Goal: Find specific page/section

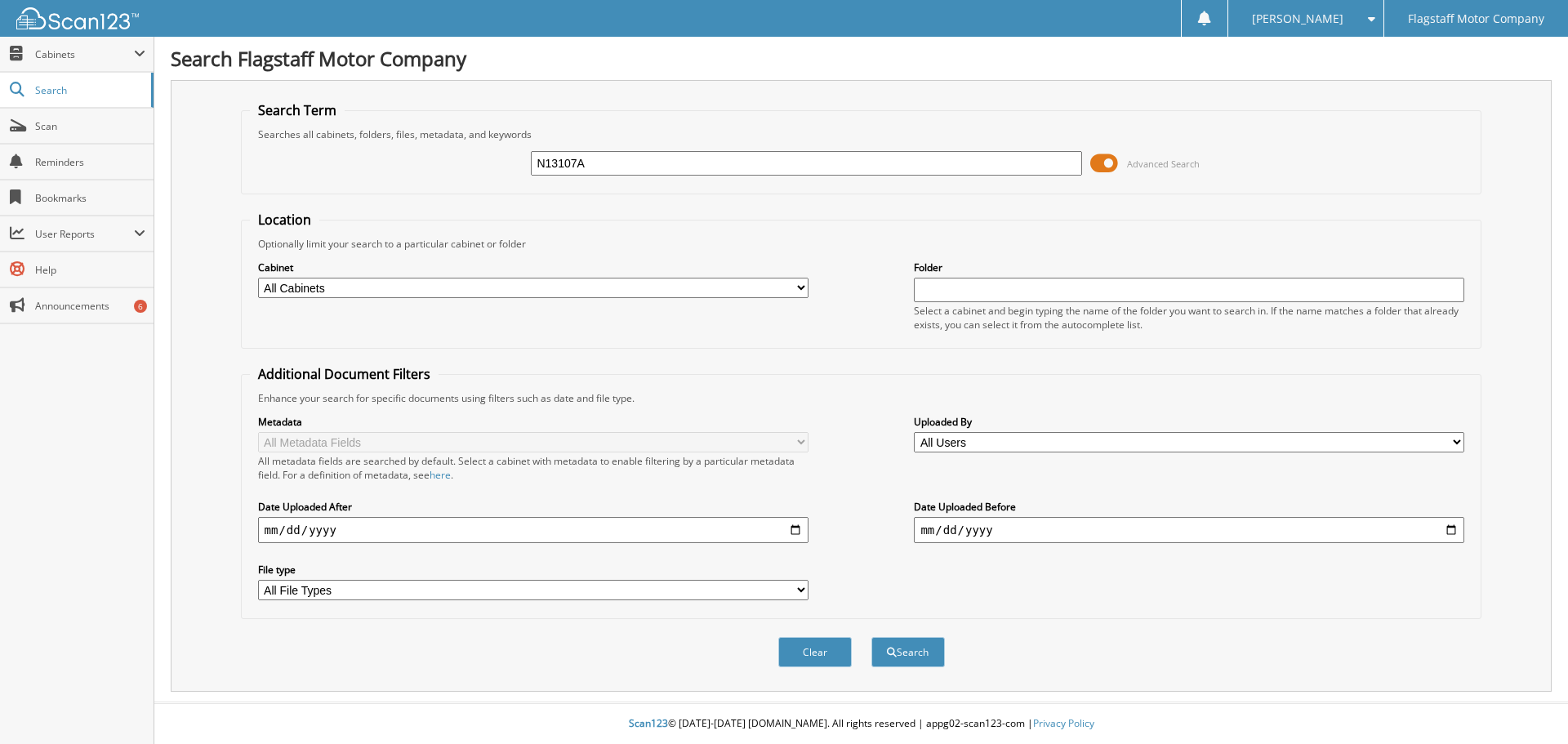
type input "N13107A"
click at [871, 637] on button "Search" at bounding box center [908, 652] width 73 height 30
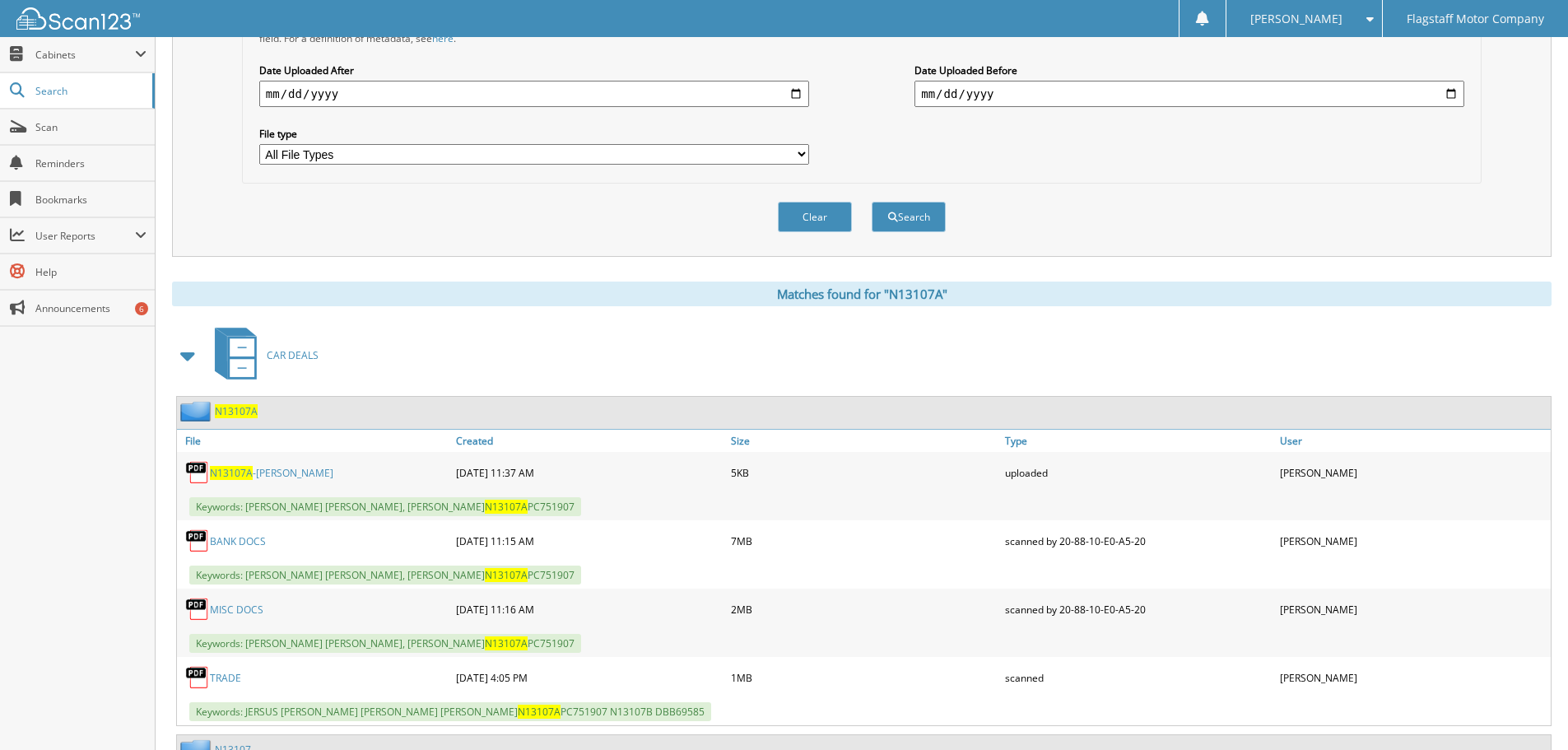
scroll to position [576, 0]
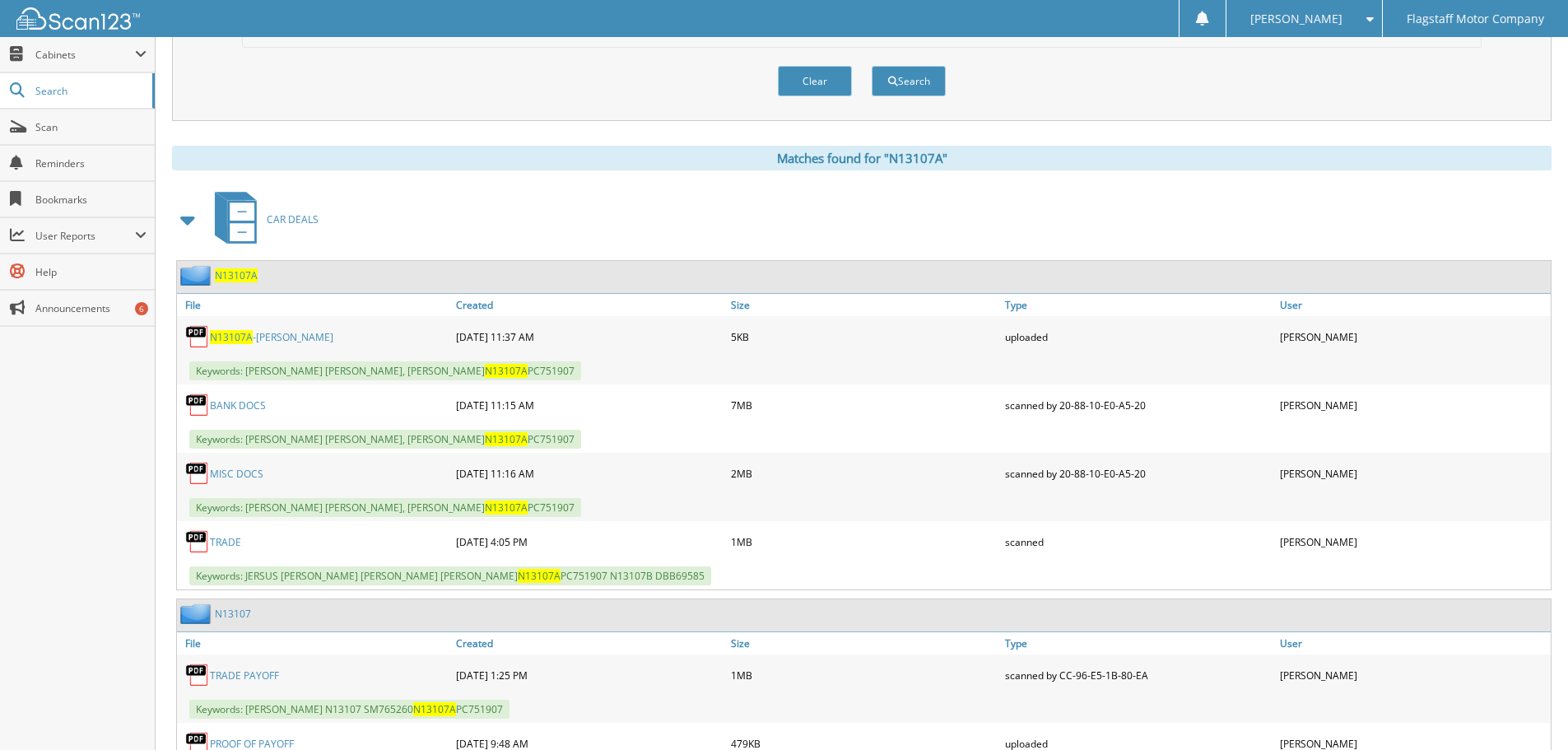
click at [249, 470] on link "MISC DOCS" at bounding box center [237, 473] width 54 height 14
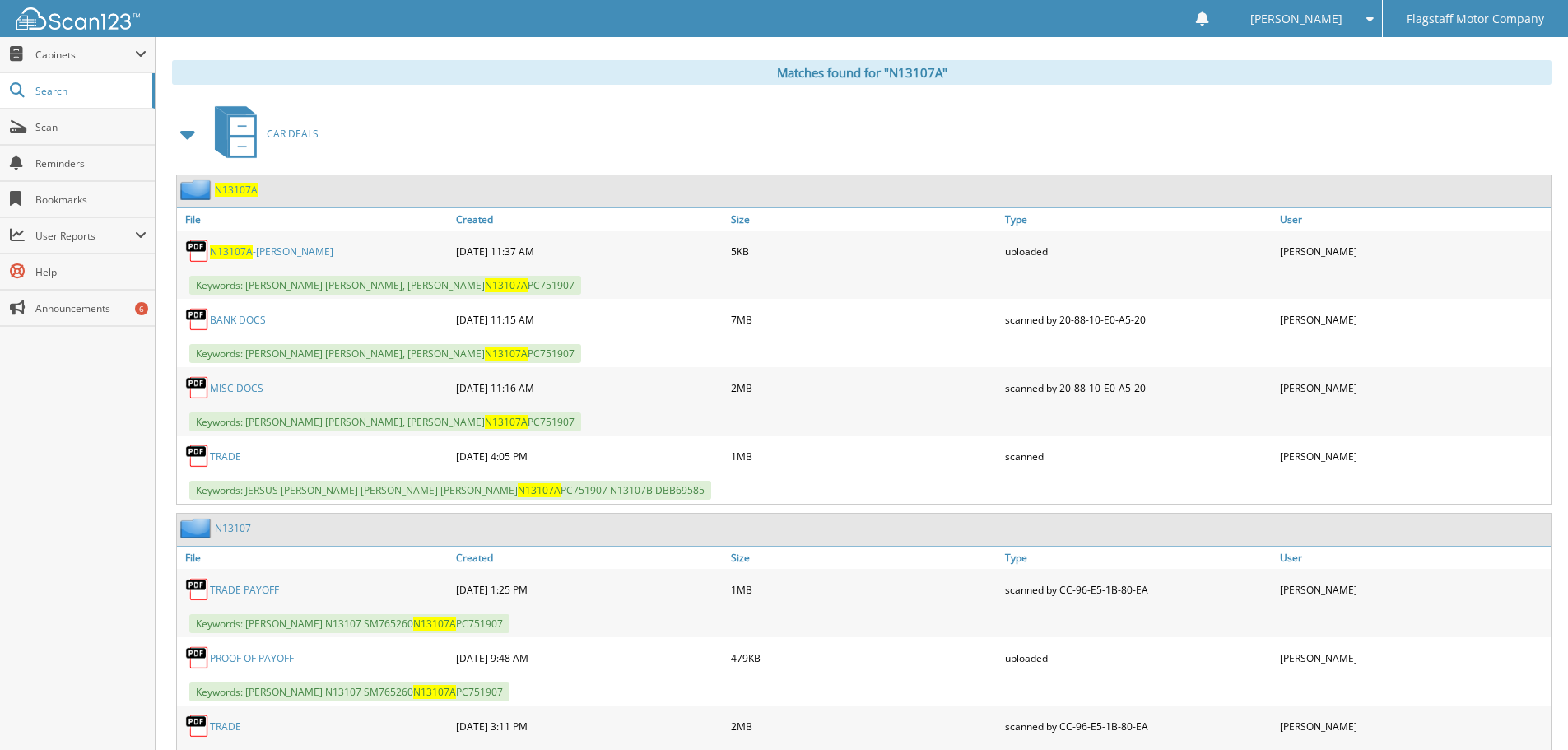
scroll to position [741, 0]
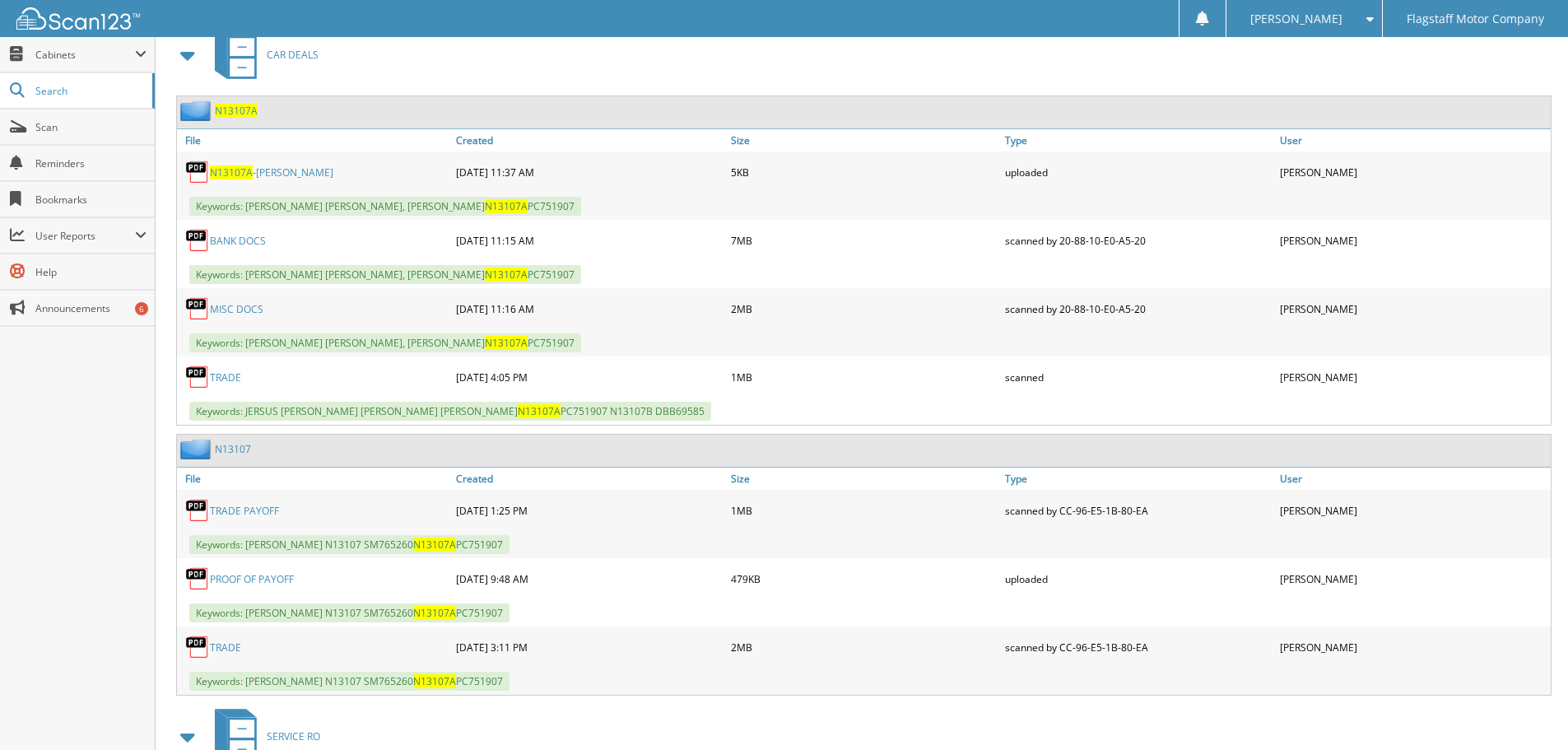
click at [242, 246] on link "BANK DOCS" at bounding box center [237, 240] width 56 height 14
click at [222, 312] on link "MISC DOCS" at bounding box center [237, 309] width 54 height 14
